Goal: Task Accomplishment & Management: Manage account settings

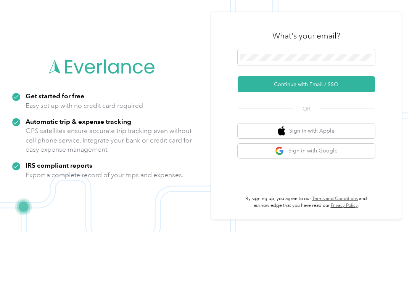
click at [356, 126] on button "Continue with Email / SSO" at bounding box center [305, 134] width 137 height 16
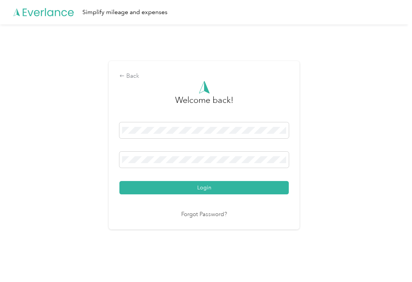
scroll to position [1, 0]
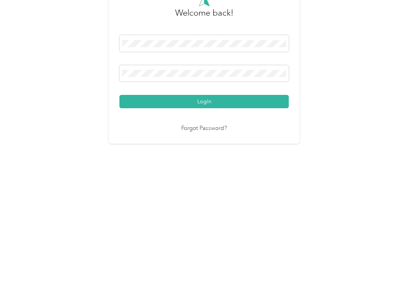
click at [206, 181] on button "Login" at bounding box center [203, 187] width 169 height 13
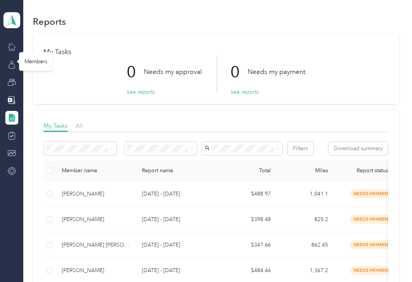
click at [11, 67] on icon at bounding box center [12, 65] width 8 height 8
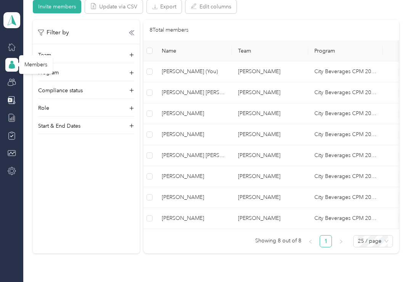
scroll to position [155, 0]
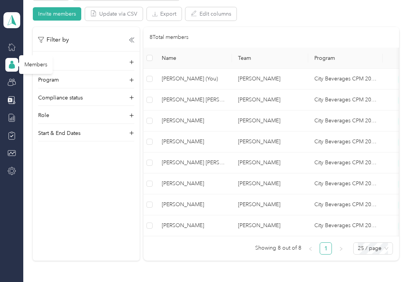
click at [226, 141] on td "[PERSON_NAME]" at bounding box center [194, 141] width 76 height 21
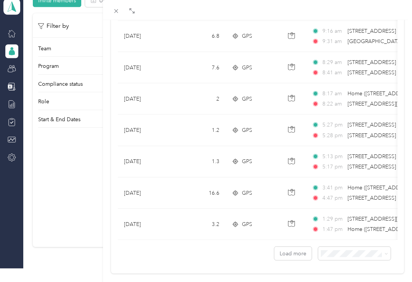
scroll to position [16, 0]
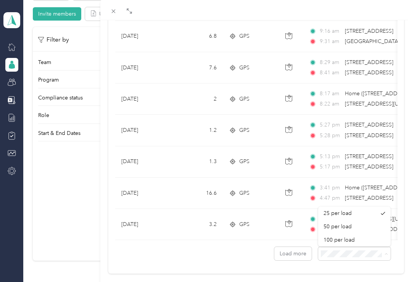
click at [367, 236] on div "100 per load" at bounding box center [354, 240] width 62 height 8
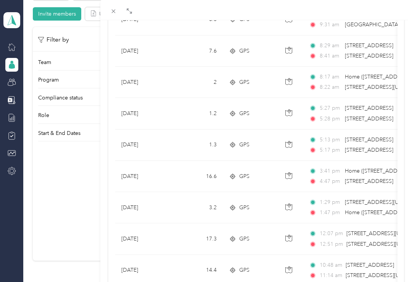
scroll to position [687, 0]
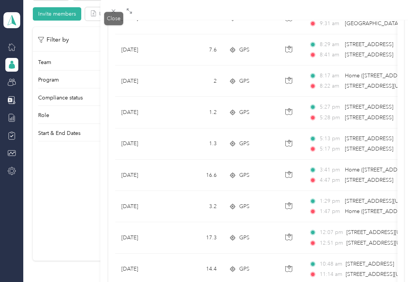
click at [112, 13] on icon at bounding box center [113, 11] width 6 height 6
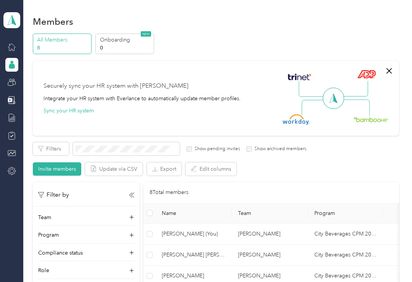
click at [10, 67] on icon at bounding box center [12, 65] width 6 height 5
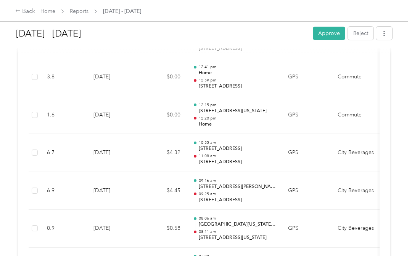
scroll to position [4048, 0]
click at [340, 35] on button "Approve" at bounding box center [329, 33] width 32 height 13
click at [396, 13] on icon at bounding box center [395, 14] width 6 height 7
click at [77, 13] on link "Reports" at bounding box center [79, 11] width 19 height 6
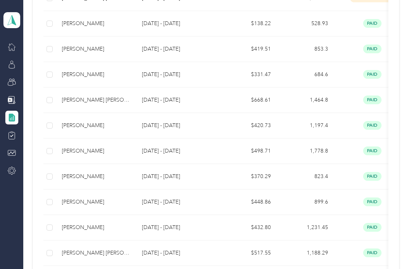
scroll to position [324, 0]
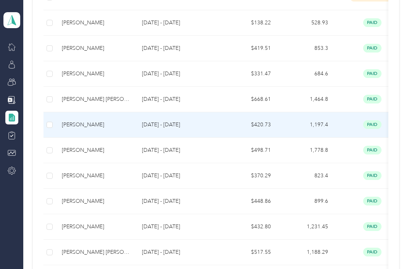
click at [386, 130] on td "paid" at bounding box center [372, 125] width 76 height 26
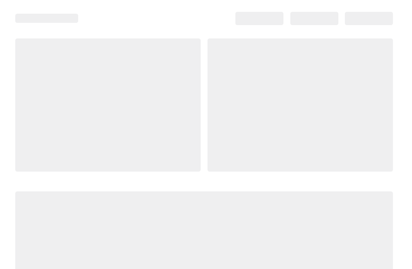
scroll to position [17, 0]
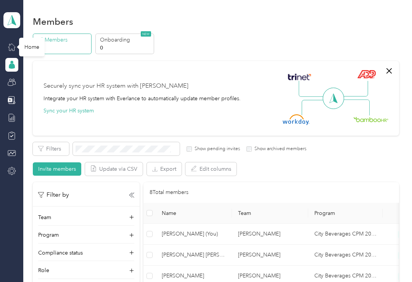
click at [11, 48] on icon at bounding box center [12, 47] width 8 height 8
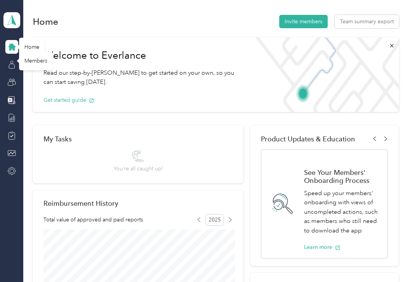
click at [13, 61] on icon at bounding box center [12, 65] width 8 height 8
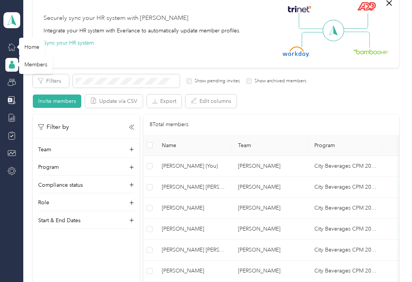
scroll to position [71, 0]
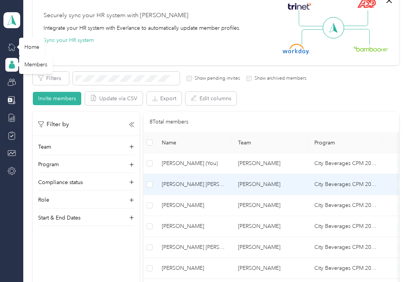
click at [312, 183] on td "City Beverages CPM 2024" at bounding box center [345, 184] width 74 height 21
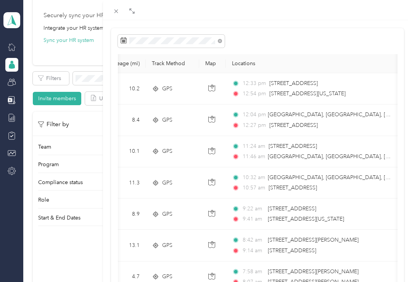
scroll to position [53, 0]
